Goal: Information Seeking & Learning: Check status

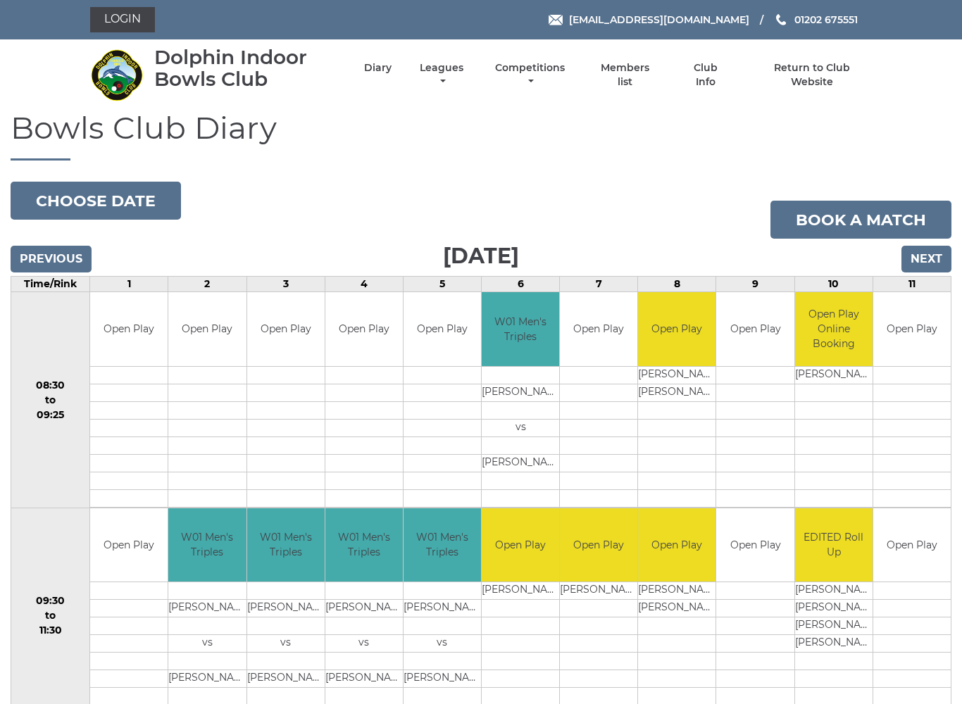
click at [568, 77] on link "Competitions" at bounding box center [529, 74] width 77 height 27
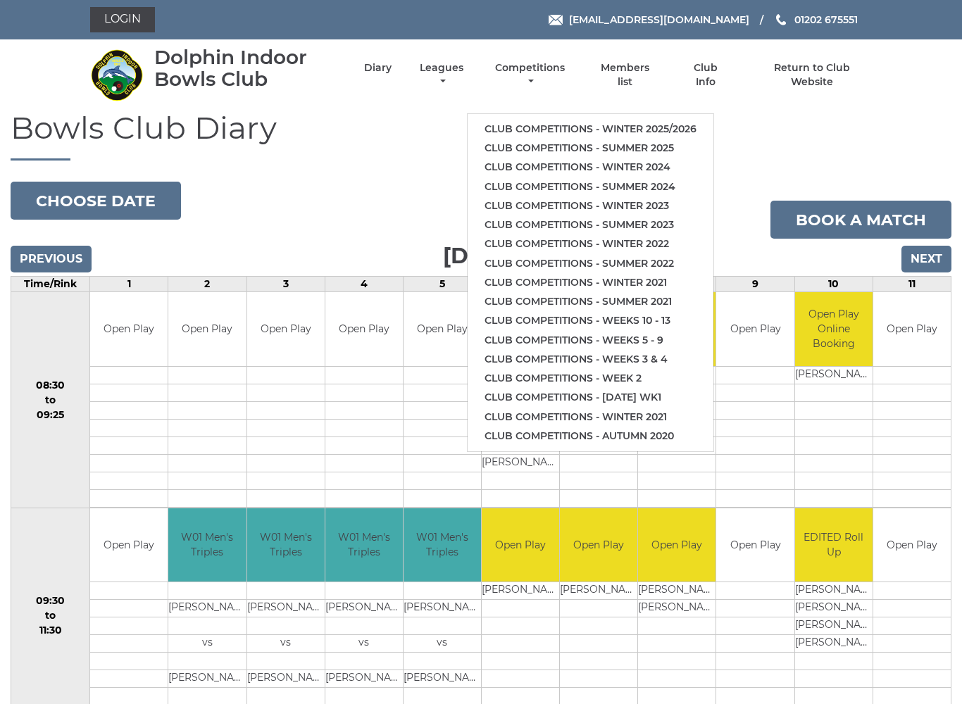
click at [594, 121] on link "Club competitions - Winter 2025/2026" at bounding box center [590, 129] width 246 height 19
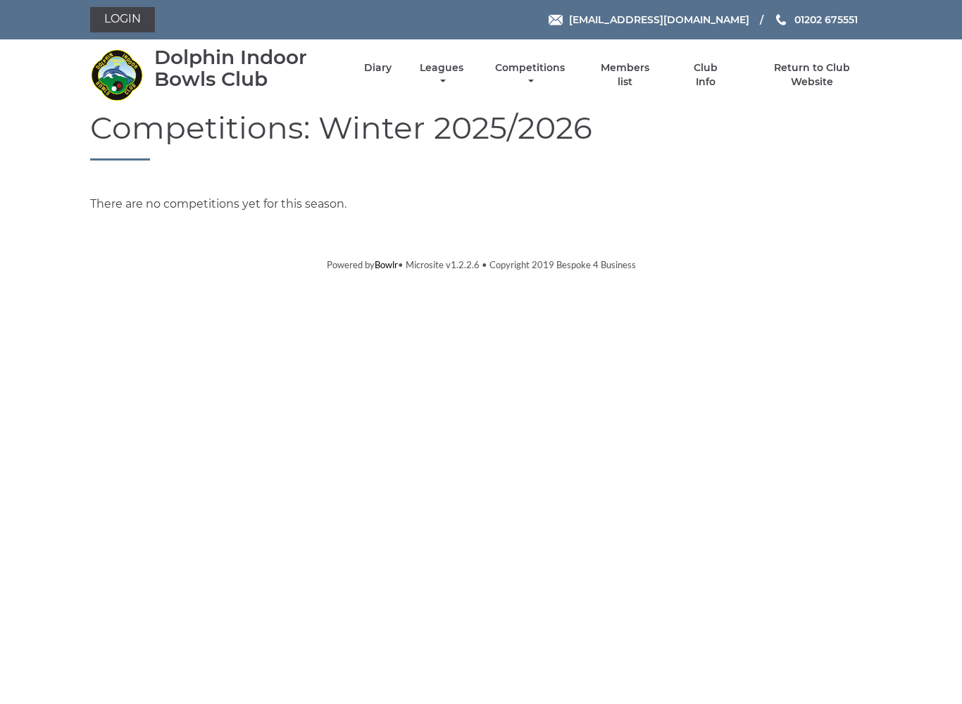
click at [550, 70] on link "Competitions" at bounding box center [529, 74] width 77 height 27
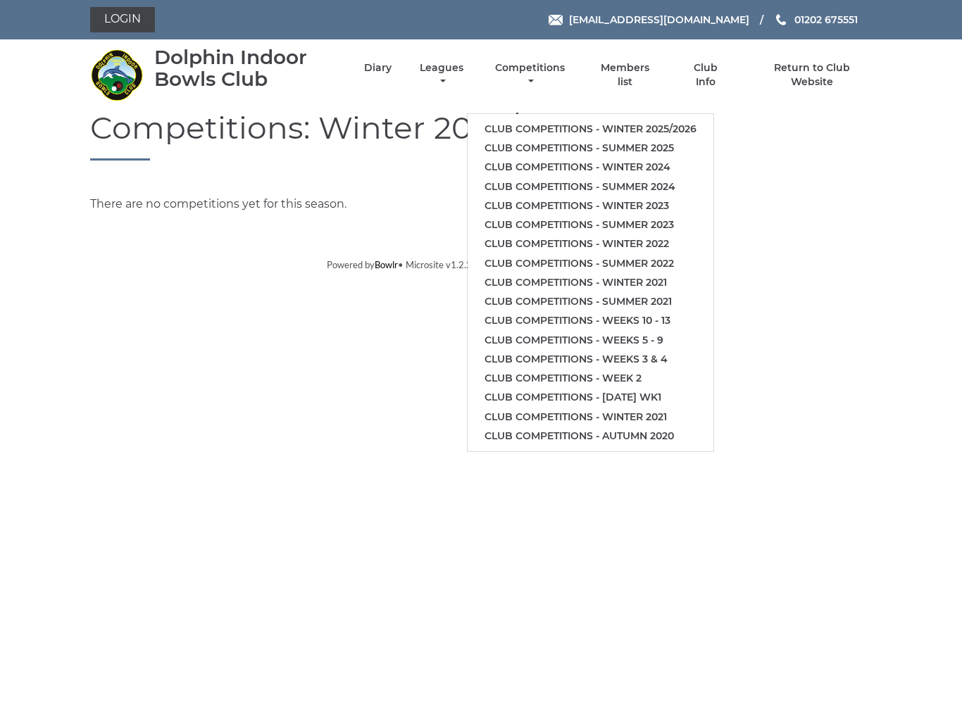
click at [603, 120] on link "Club competitions - Winter 2025/2026" at bounding box center [590, 129] width 246 height 19
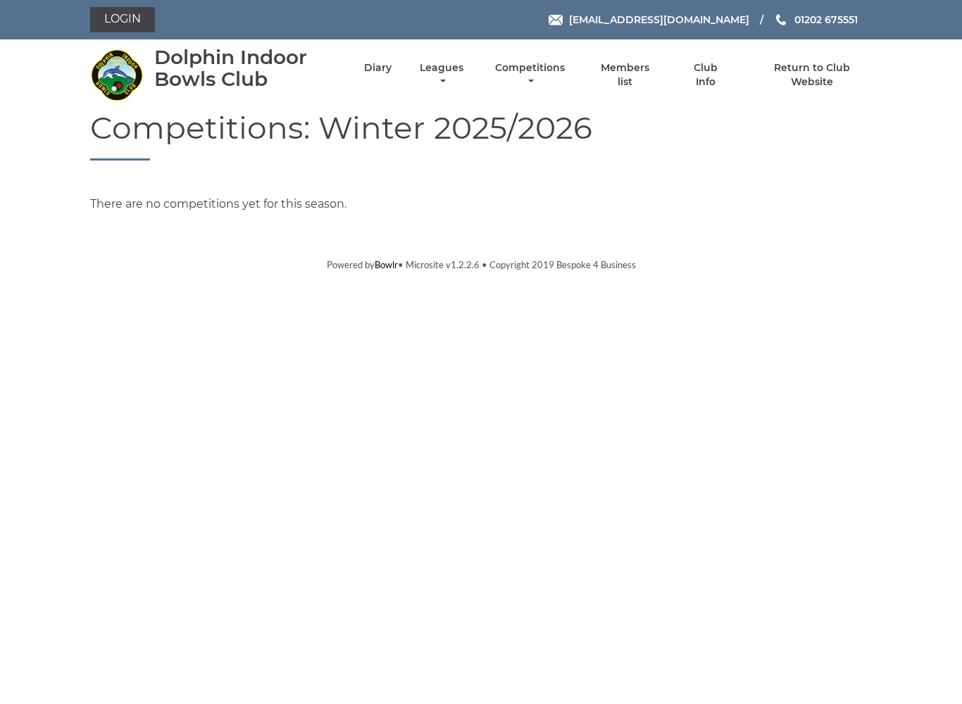
click at [611, 113] on h1 "Competitions: Winter 2025/2026" at bounding box center [480, 136] width 781 height 50
click at [568, 73] on link "Competitions" at bounding box center [529, 74] width 77 height 27
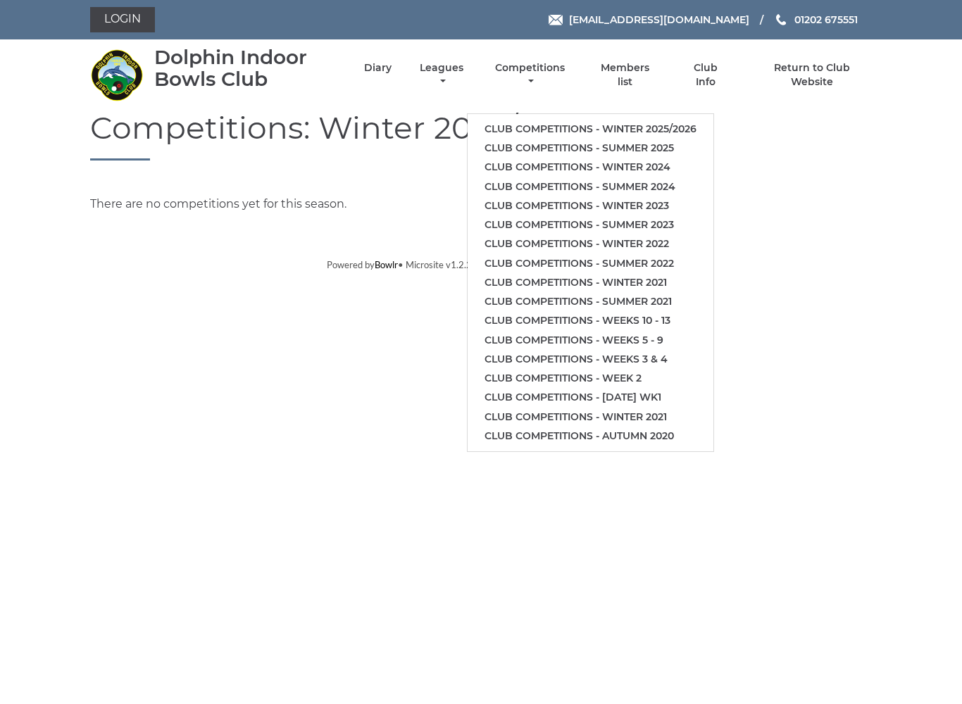
click at [590, 124] on link "Club competitions - Winter 2025/2026" at bounding box center [590, 129] width 246 height 19
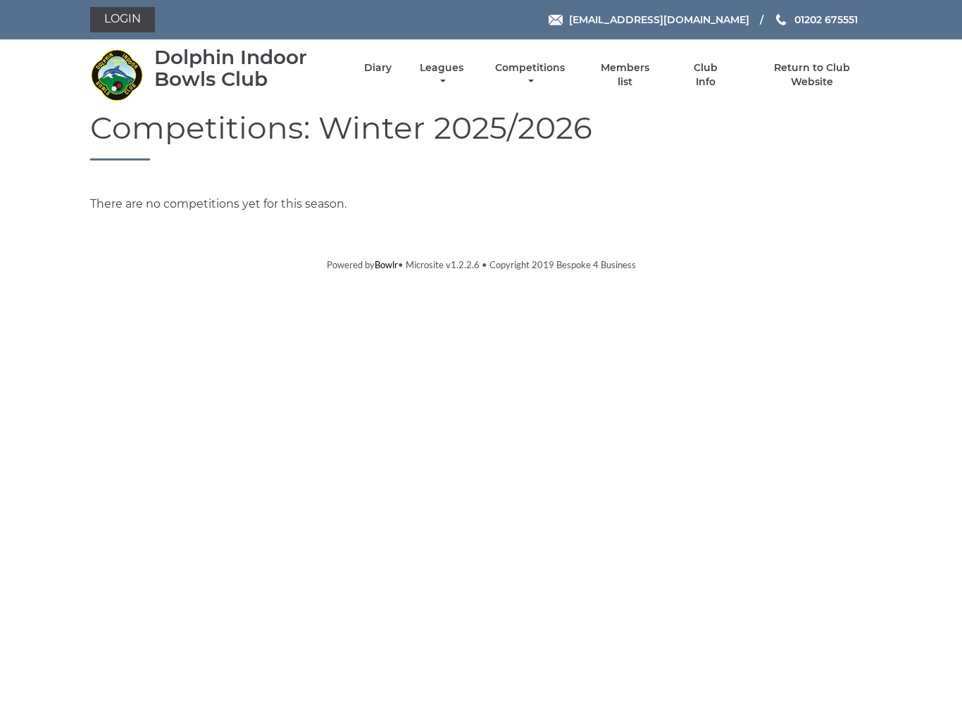
click at [467, 70] on link "Leagues" at bounding box center [441, 74] width 51 height 27
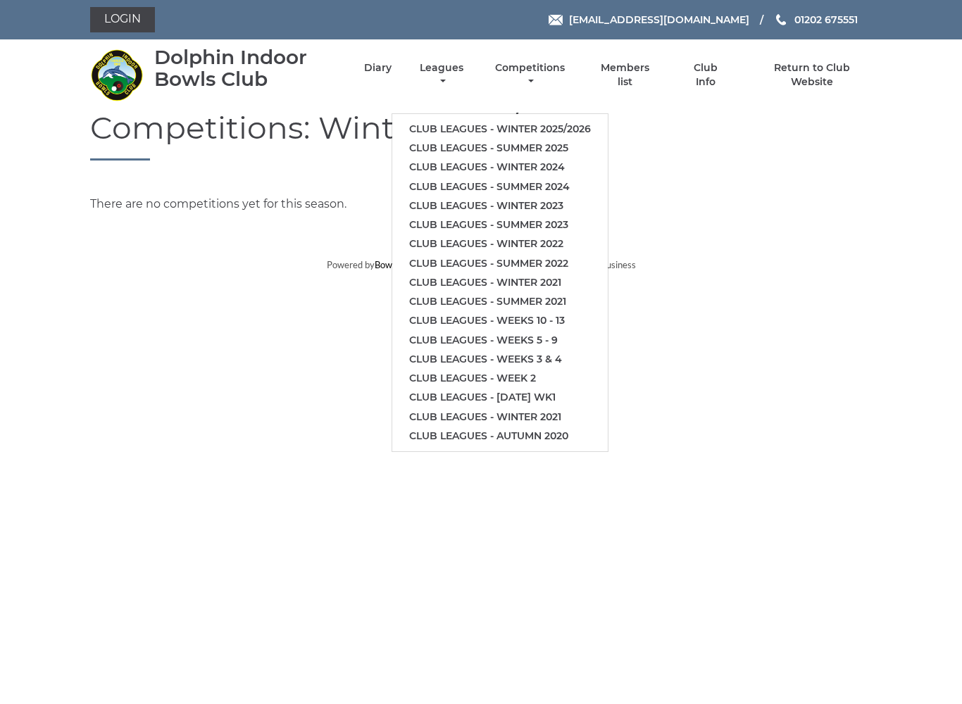
click at [535, 120] on link "Club leagues - Winter 2025/2026" at bounding box center [499, 129] width 215 height 19
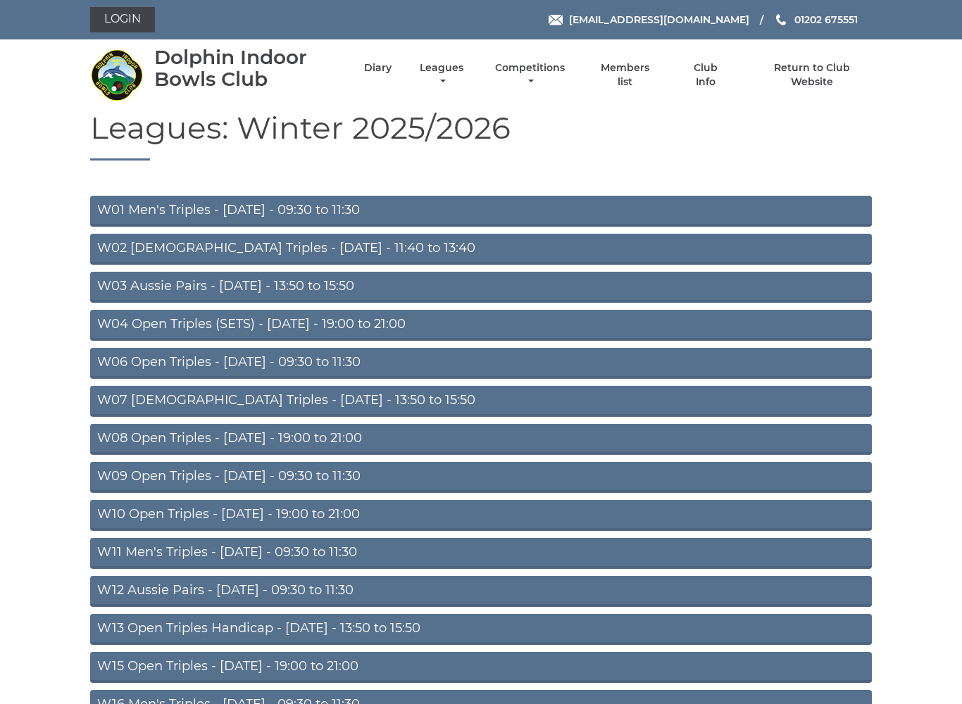
click at [343, 208] on link "W01 Men's Triples - [DATE] - 09:30 to 11:30" at bounding box center [480, 211] width 781 height 31
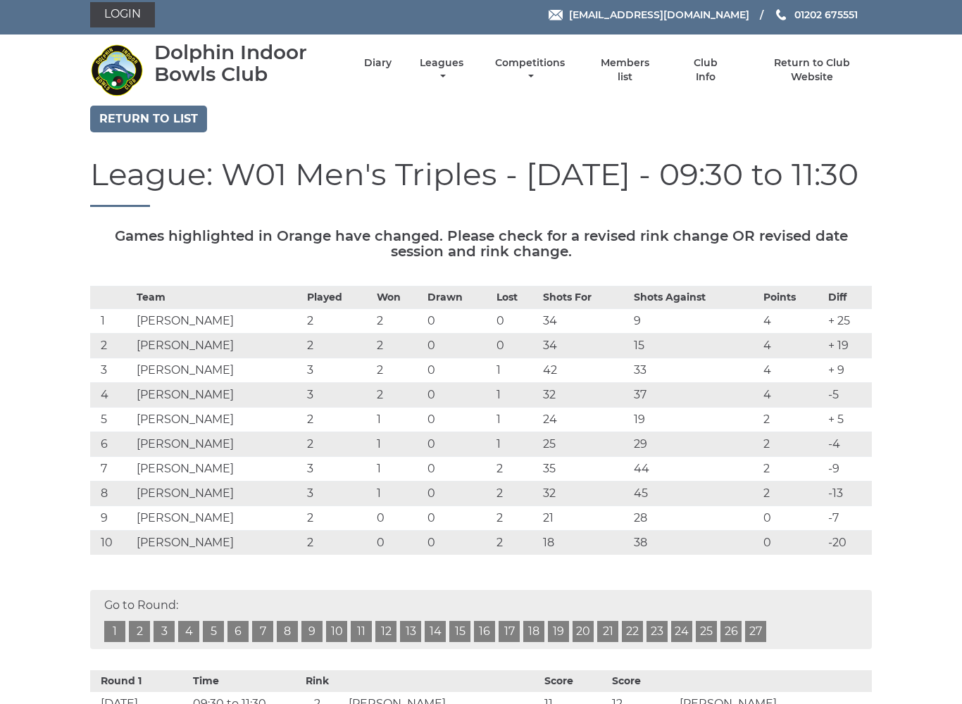
scroll to position [1, 0]
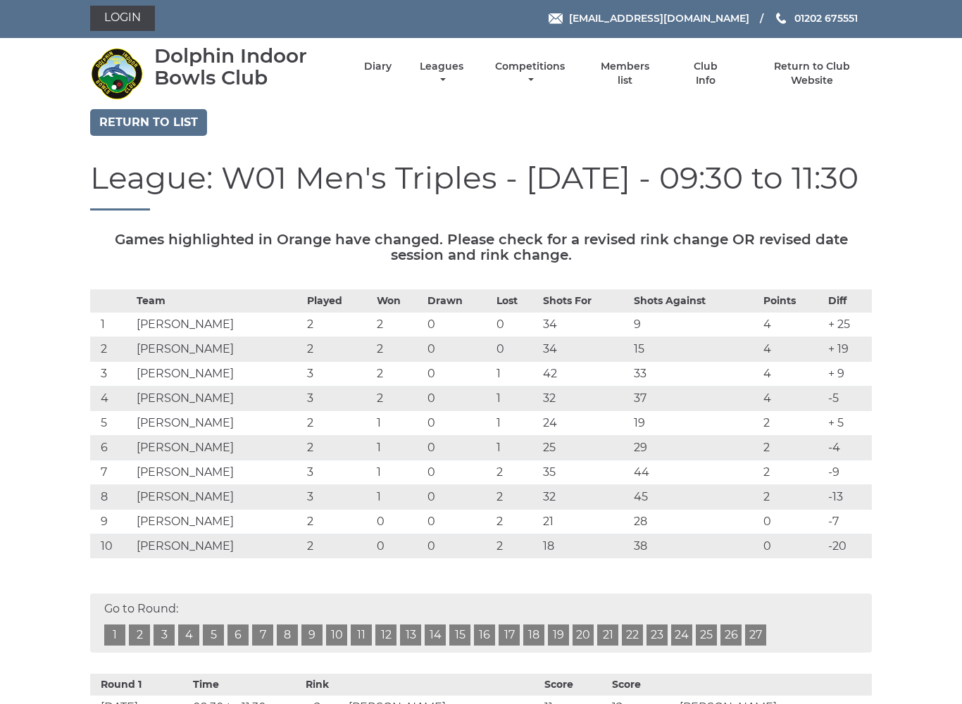
click at [172, 634] on link "3" at bounding box center [163, 634] width 21 height 21
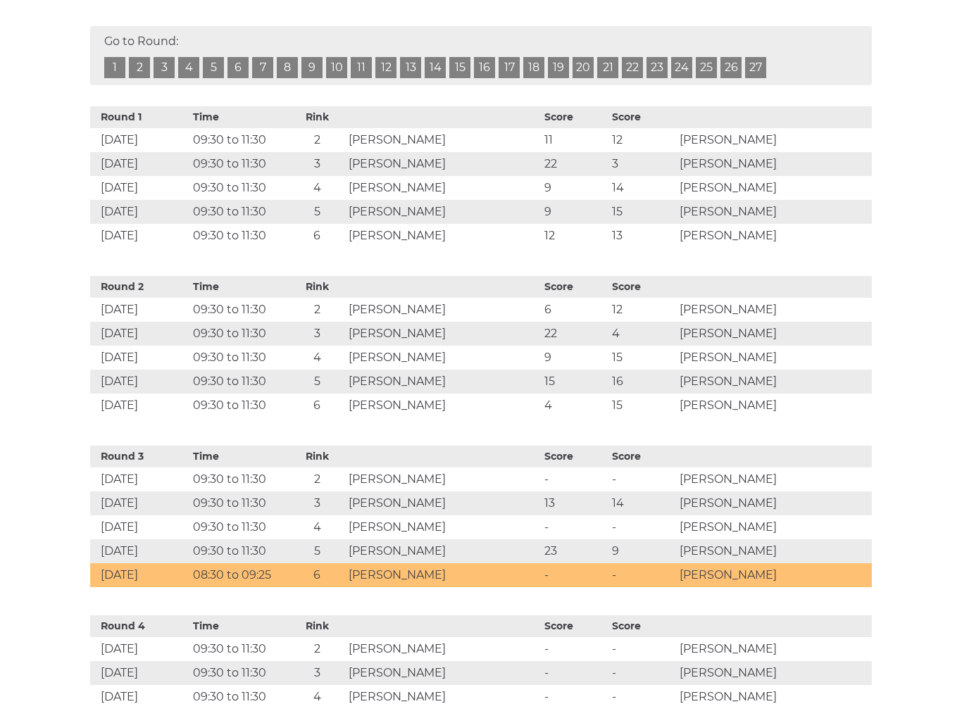
scroll to position [615, 0]
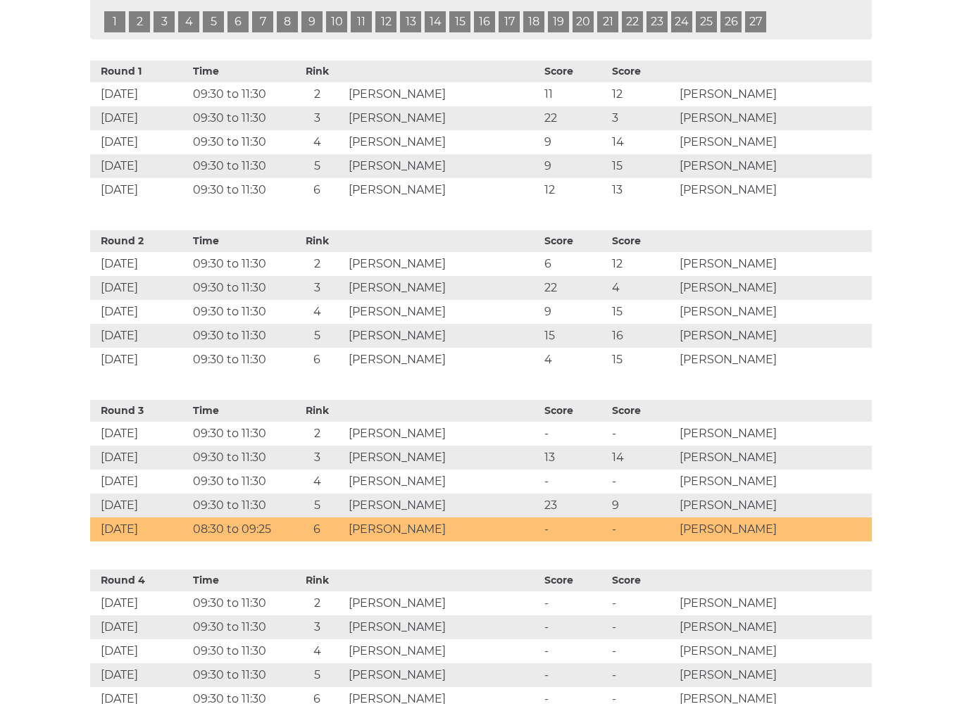
click at [561, 529] on td "-" at bounding box center [575, 529] width 68 height 24
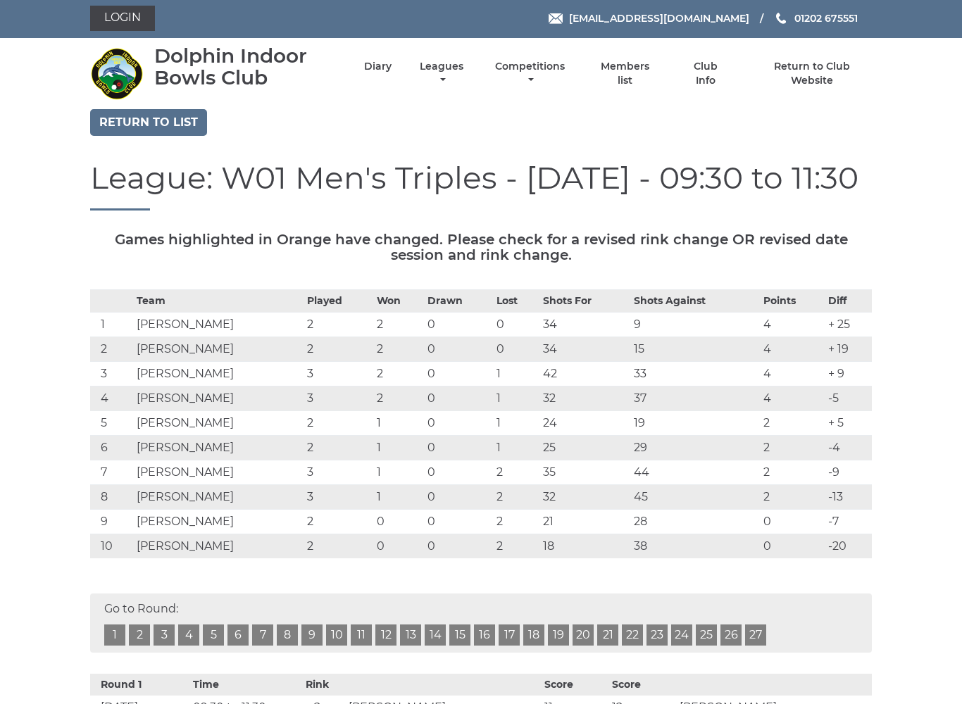
scroll to position [0, 0]
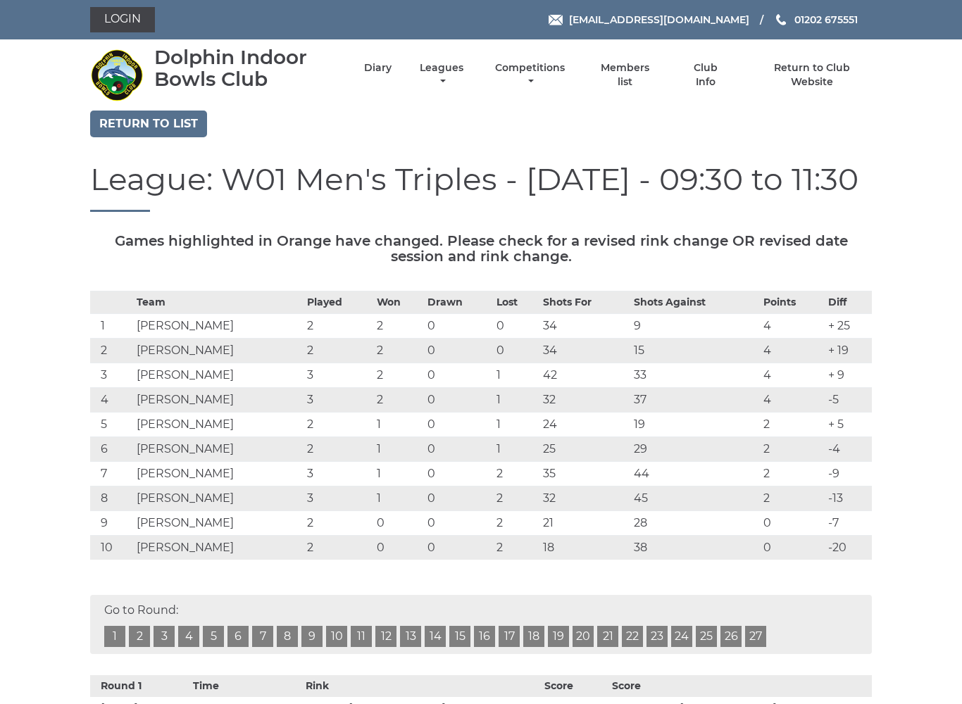
click at [467, 70] on link "Leagues" at bounding box center [441, 74] width 51 height 27
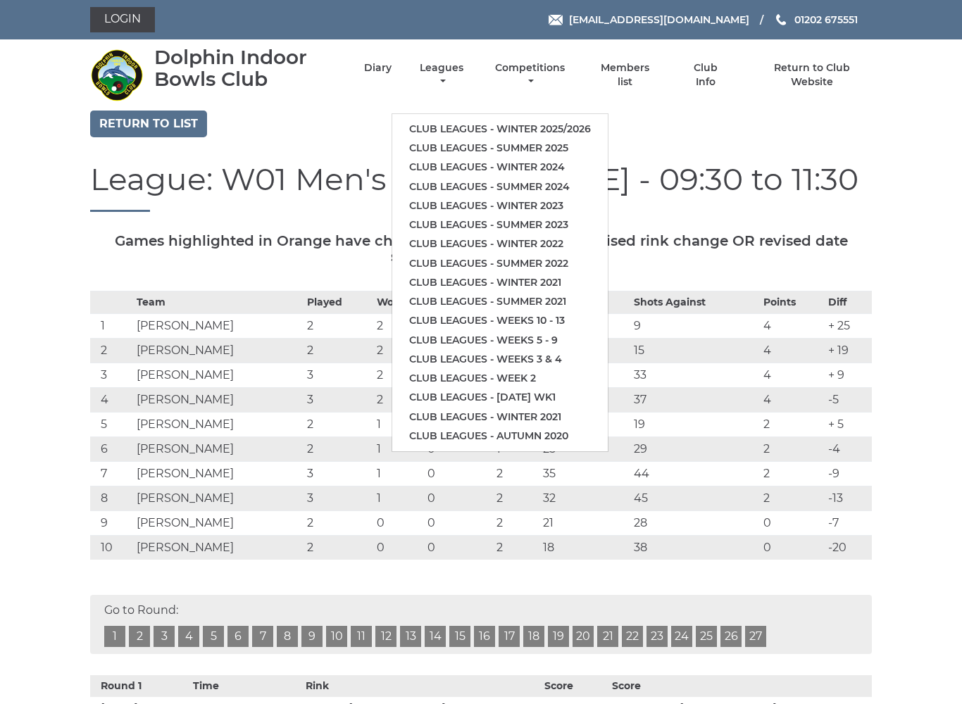
click at [538, 121] on link "Club leagues - Winter 2025/2026" at bounding box center [499, 129] width 215 height 19
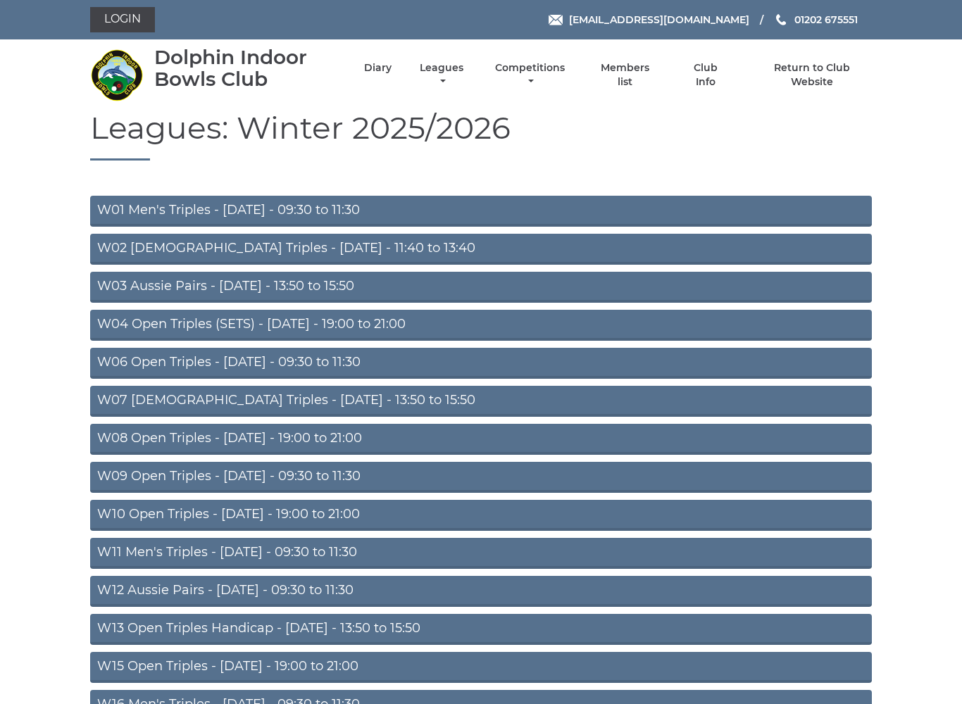
click at [319, 196] on link "W01 Men's Triples - [DATE] - 09:30 to 11:30" at bounding box center [480, 211] width 781 height 31
click at [311, 203] on link "W01 Men's Triples - [DATE] - 09:30 to 11:30" at bounding box center [480, 211] width 781 height 31
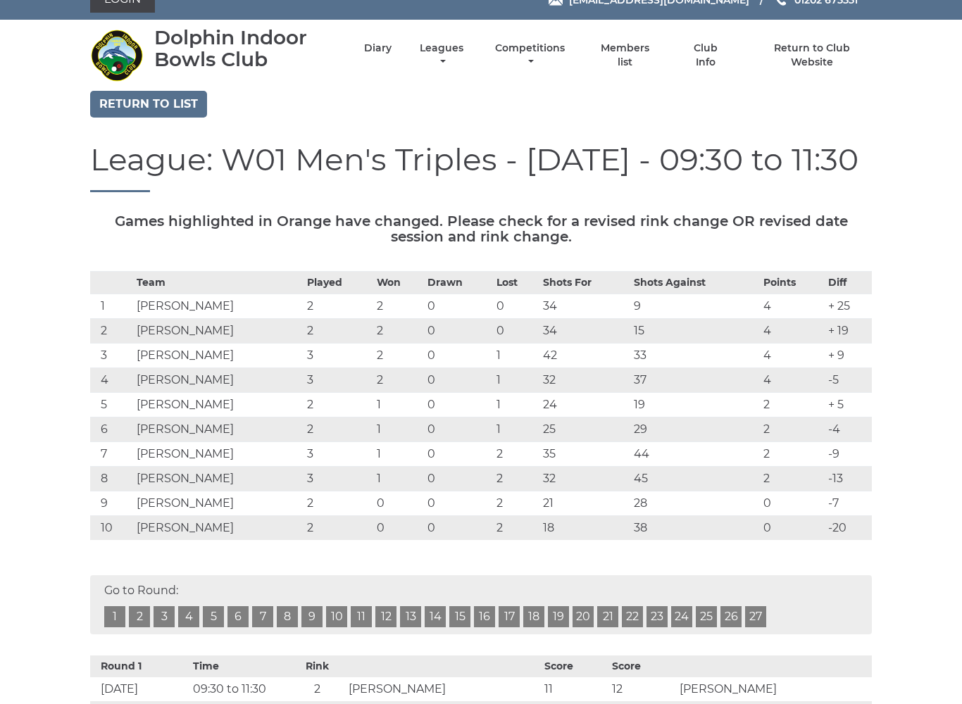
scroll to position [20, 0]
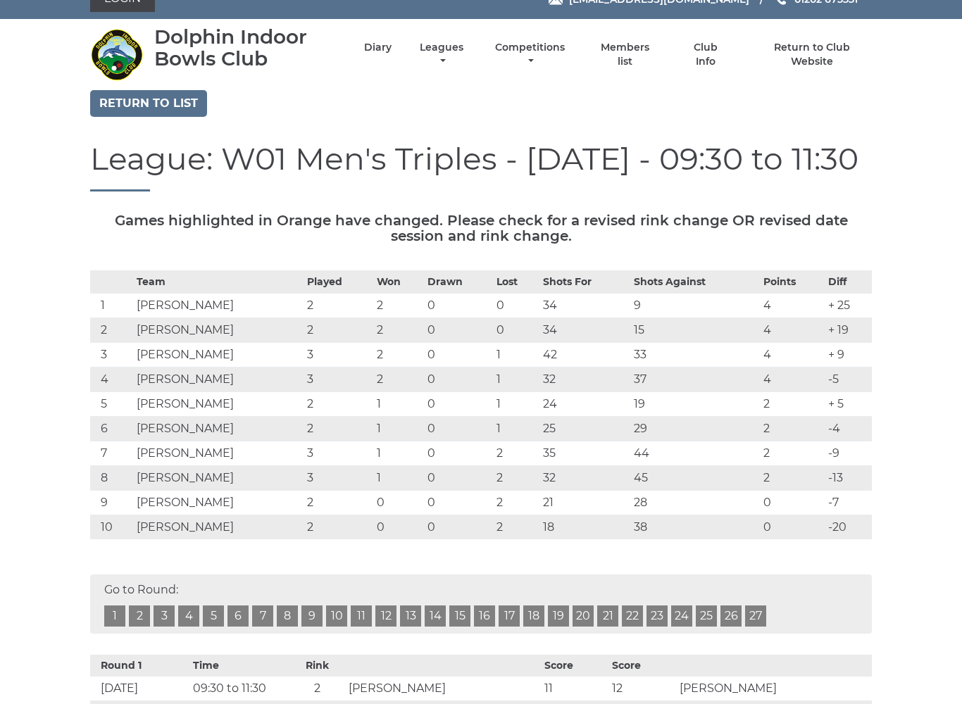
scroll to position [0, 0]
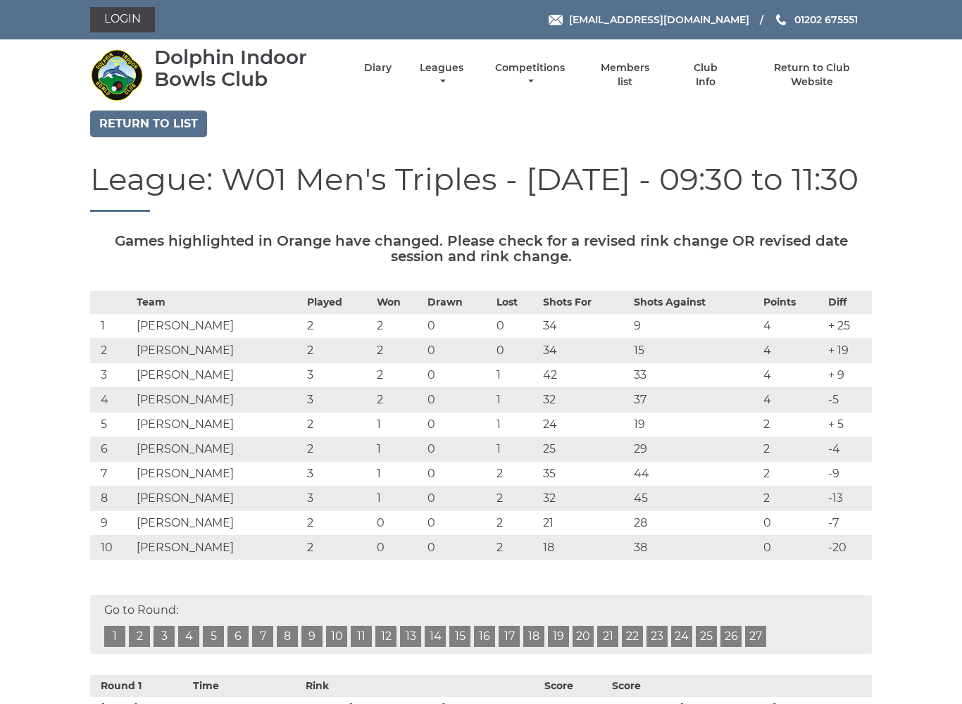
click at [391, 69] on li "Diary" at bounding box center [365, 75] width 52 height 42
click at [391, 70] on link "Diary" at bounding box center [377, 67] width 27 height 13
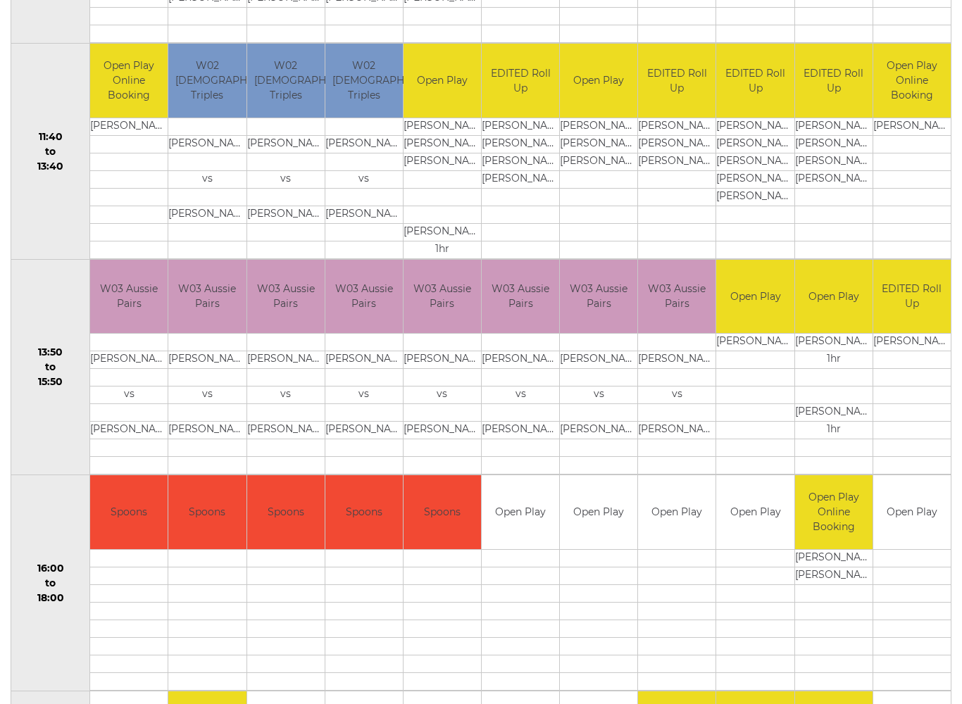
scroll to position [680, 0]
click at [959, 284] on div "Bowls Club Diary 2025-10-06 Choose date Book a match Monday 6th October 2025 Pr…" at bounding box center [481, 277] width 962 height 1692
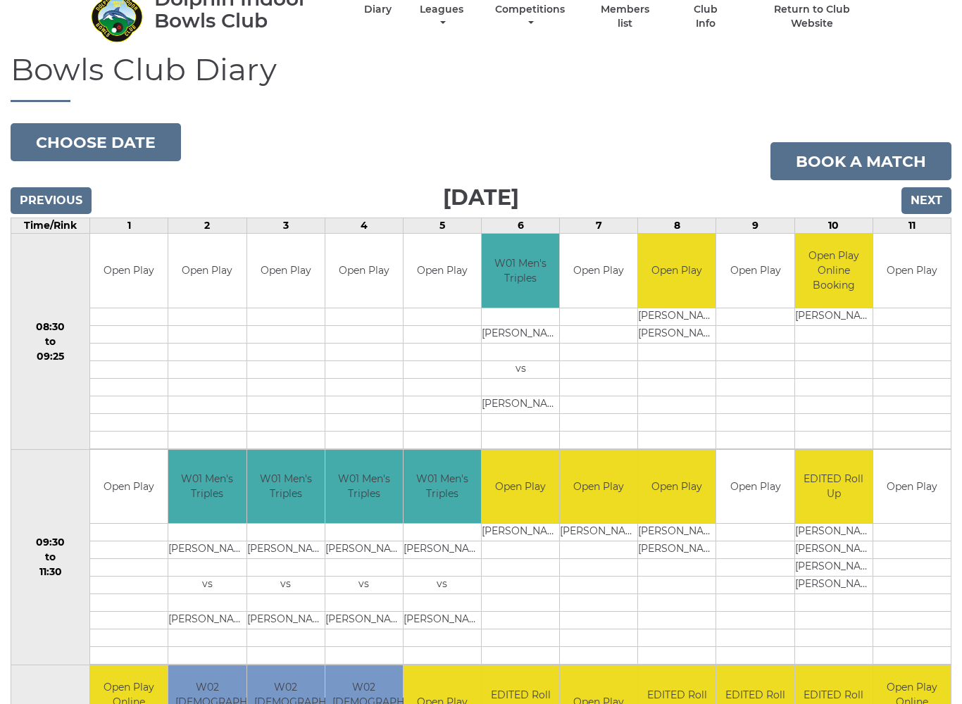
scroll to position [0, 0]
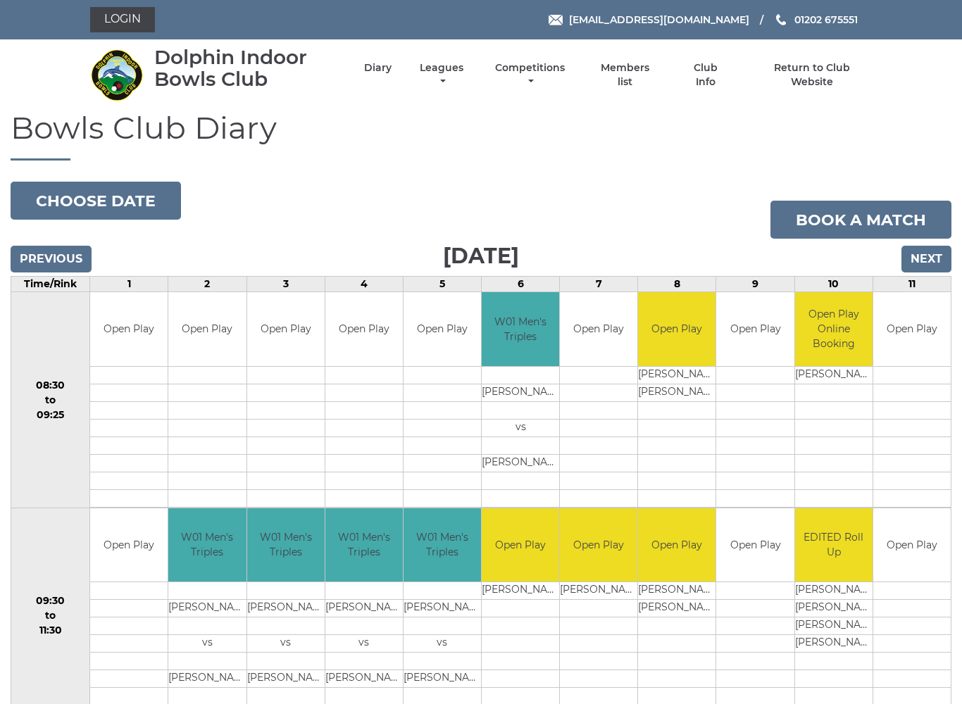
click at [936, 270] on input "Next" at bounding box center [926, 259] width 50 height 27
click at [931, 257] on input "Next" at bounding box center [926, 259] width 50 height 27
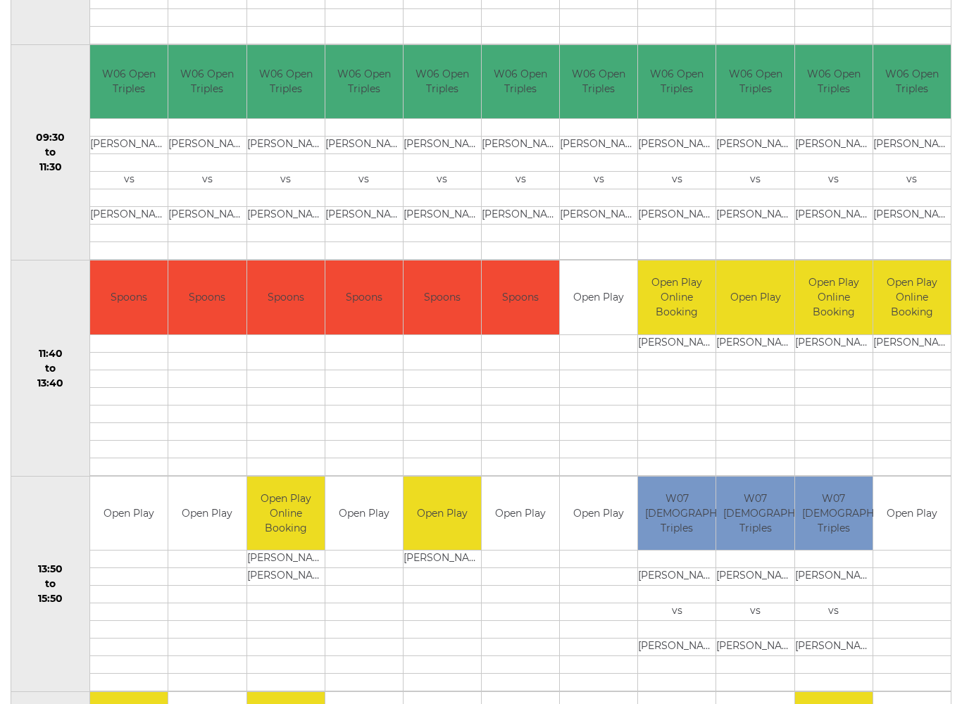
scroll to position [463, 0]
